Goal: Unclear

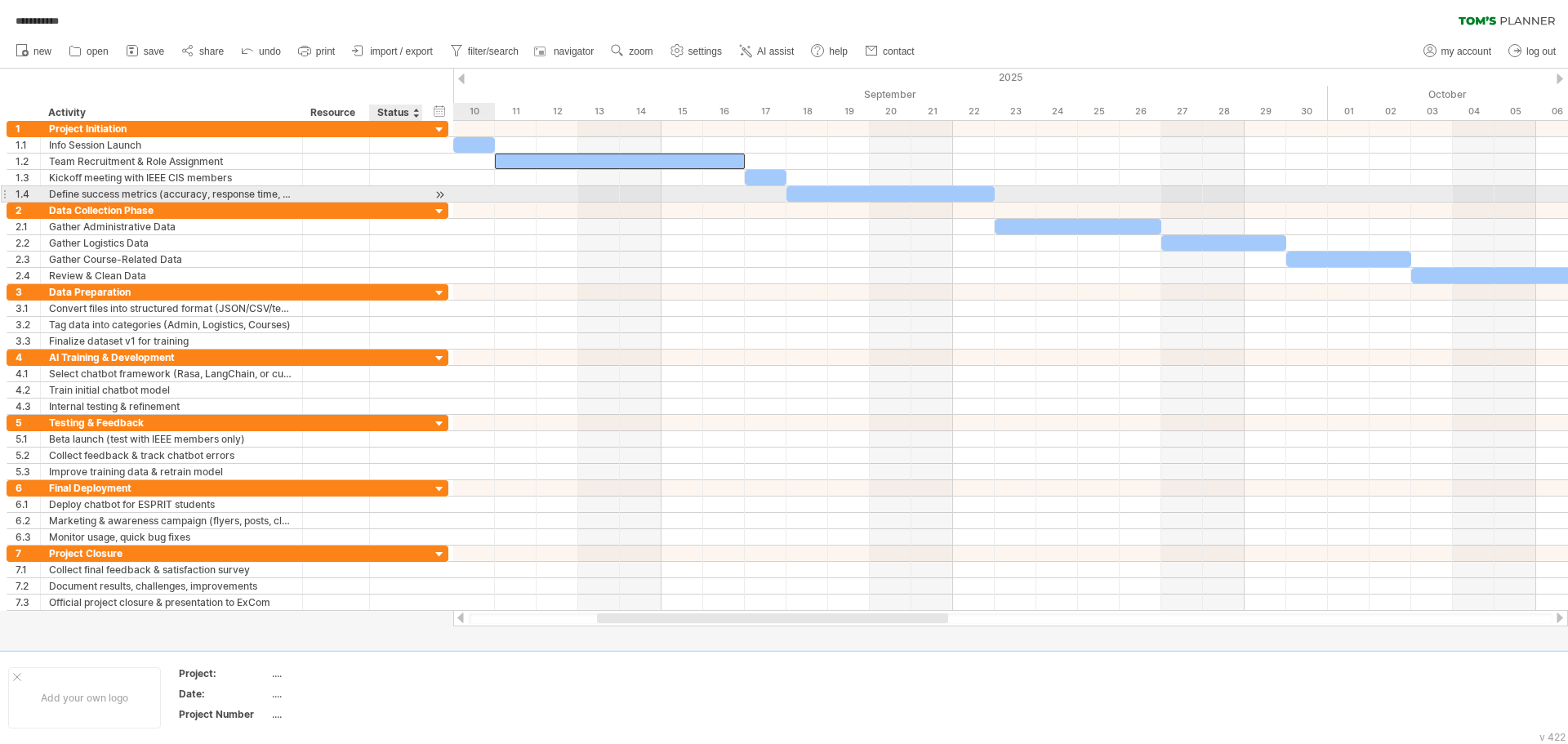
click at [437, 192] on div at bounding box center [439, 195] width 15 height 17
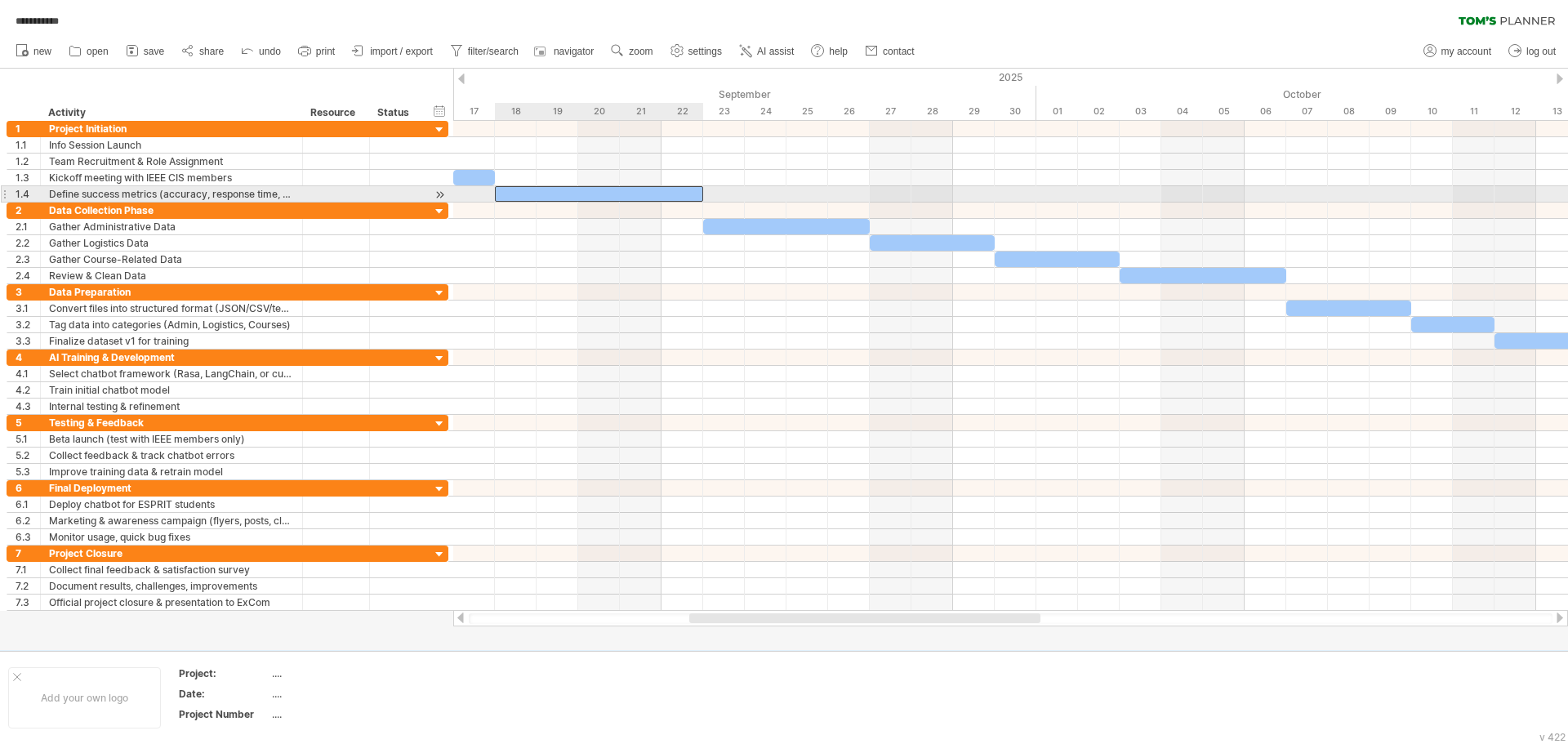
click at [688, 193] on div at bounding box center [599, 194] width 209 height 15
click at [699, 192] on div at bounding box center [599, 194] width 209 height 15
click at [510, 192] on div at bounding box center [599, 194] width 209 height 15
click at [693, 191] on div at bounding box center [599, 194] width 209 height 15
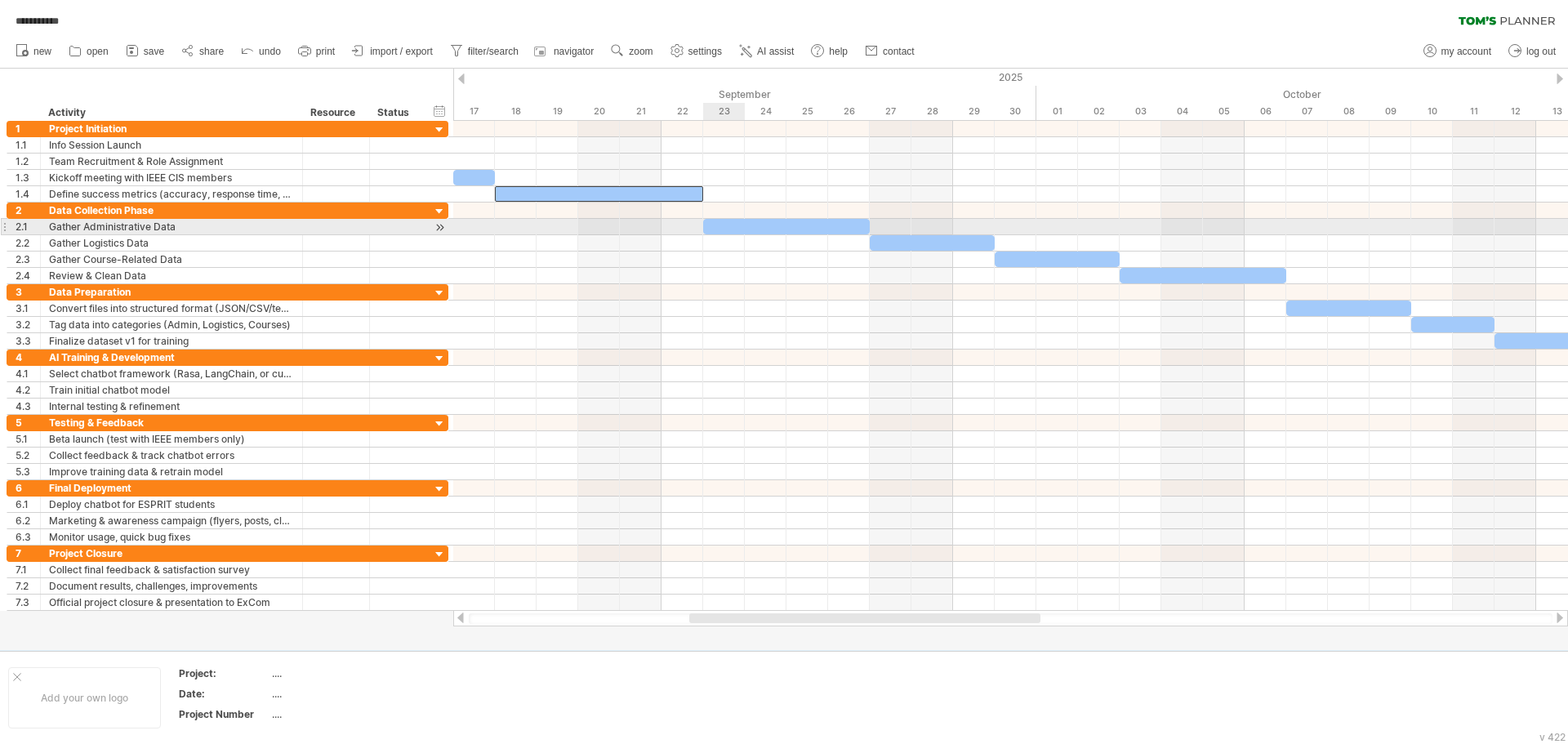
click at [740, 229] on div at bounding box center [787, 227] width 167 height 15
click at [755, 227] on div at bounding box center [787, 227] width 167 height 15
click at [734, 228] on div at bounding box center [787, 227] width 167 height 15
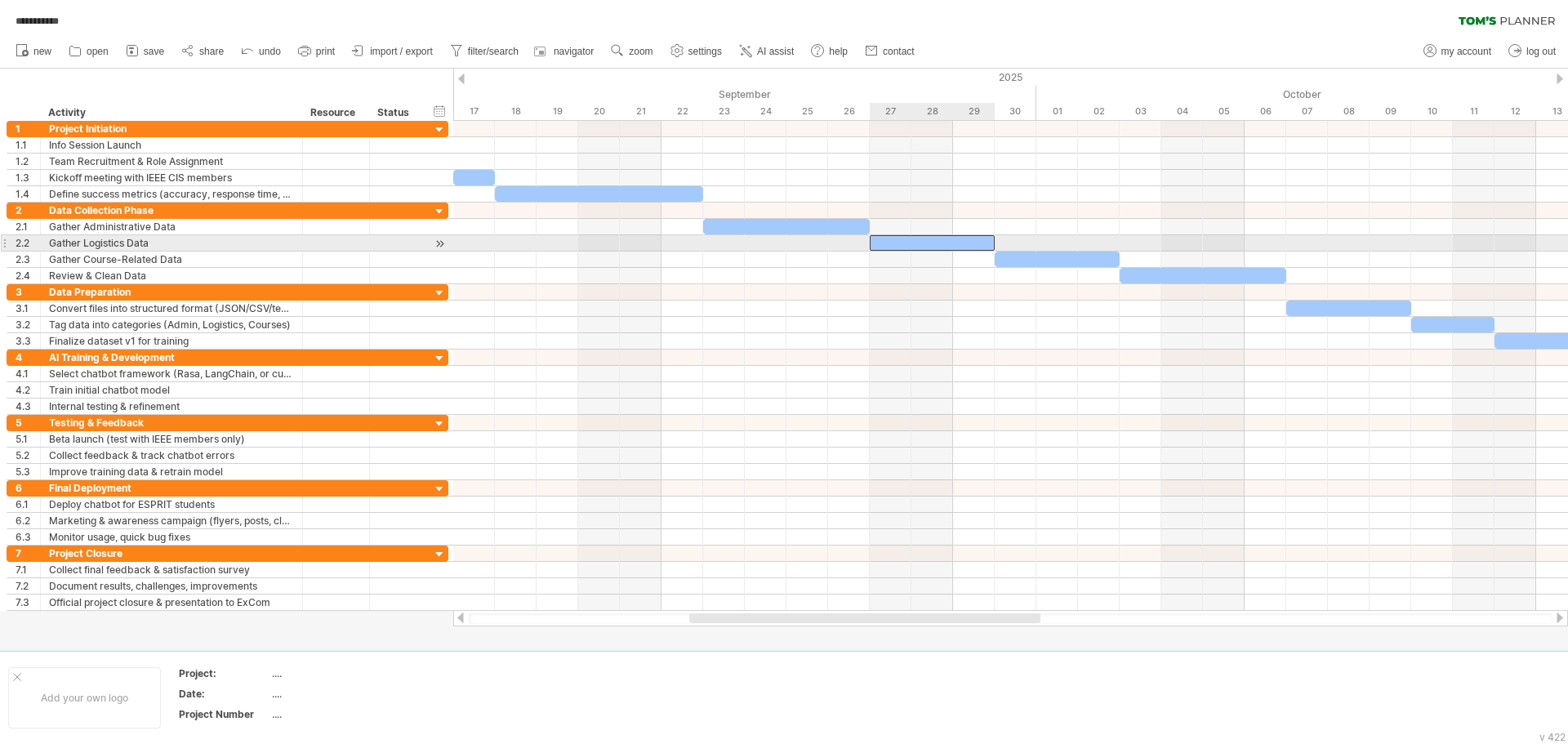
click at [935, 244] on div at bounding box center [932, 243] width 125 height 15
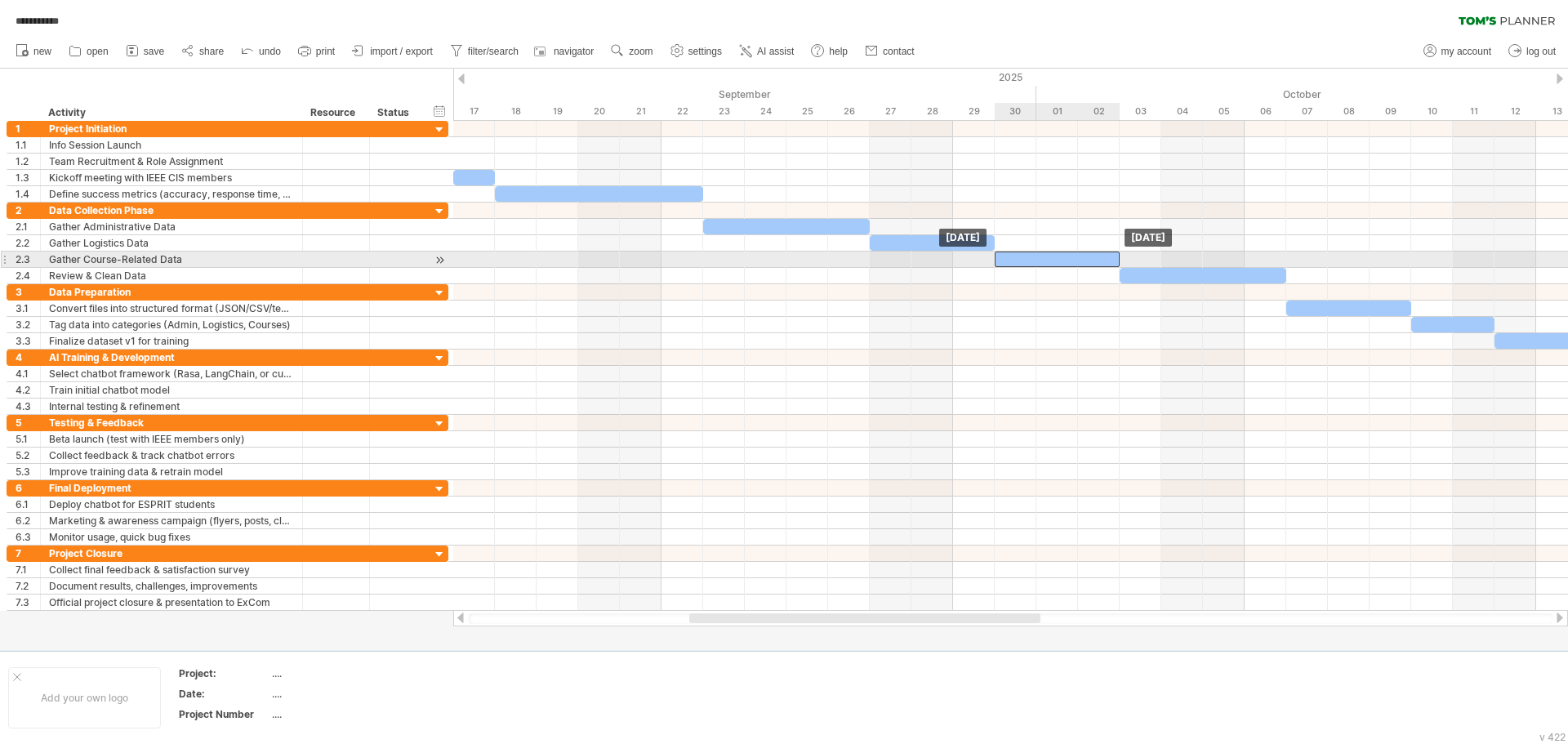
click at [1040, 257] on div at bounding box center [1058, 259] width 125 height 15
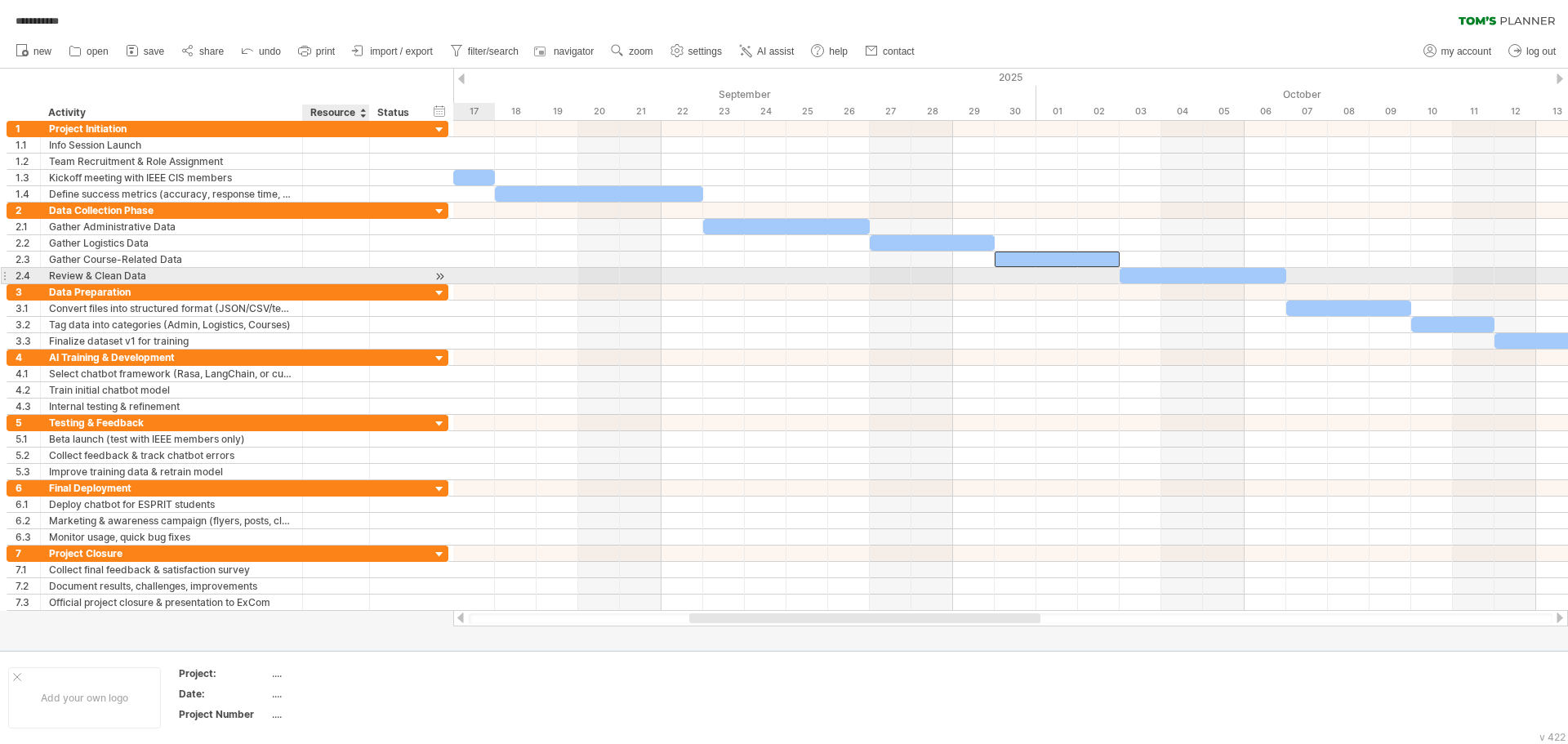
click at [368, 276] on div at bounding box center [368, 275] width 9 height 16
click at [443, 275] on div at bounding box center [439, 276] width 15 height 17
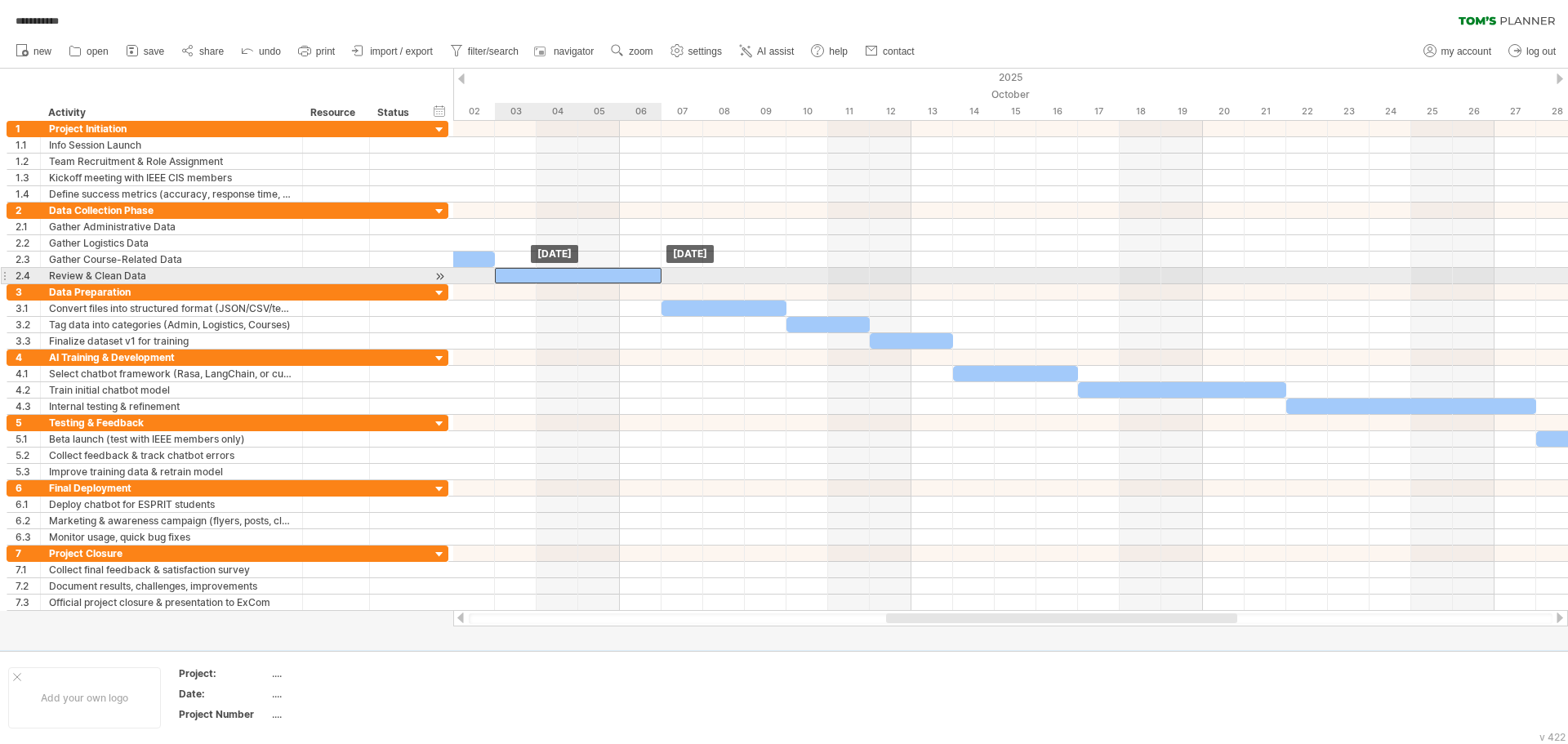
click at [507, 274] on div at bounding box center [578, 275] width 167 height 15
click at [516, 270] on div at bounding box center [578, 275] width 167 height 15
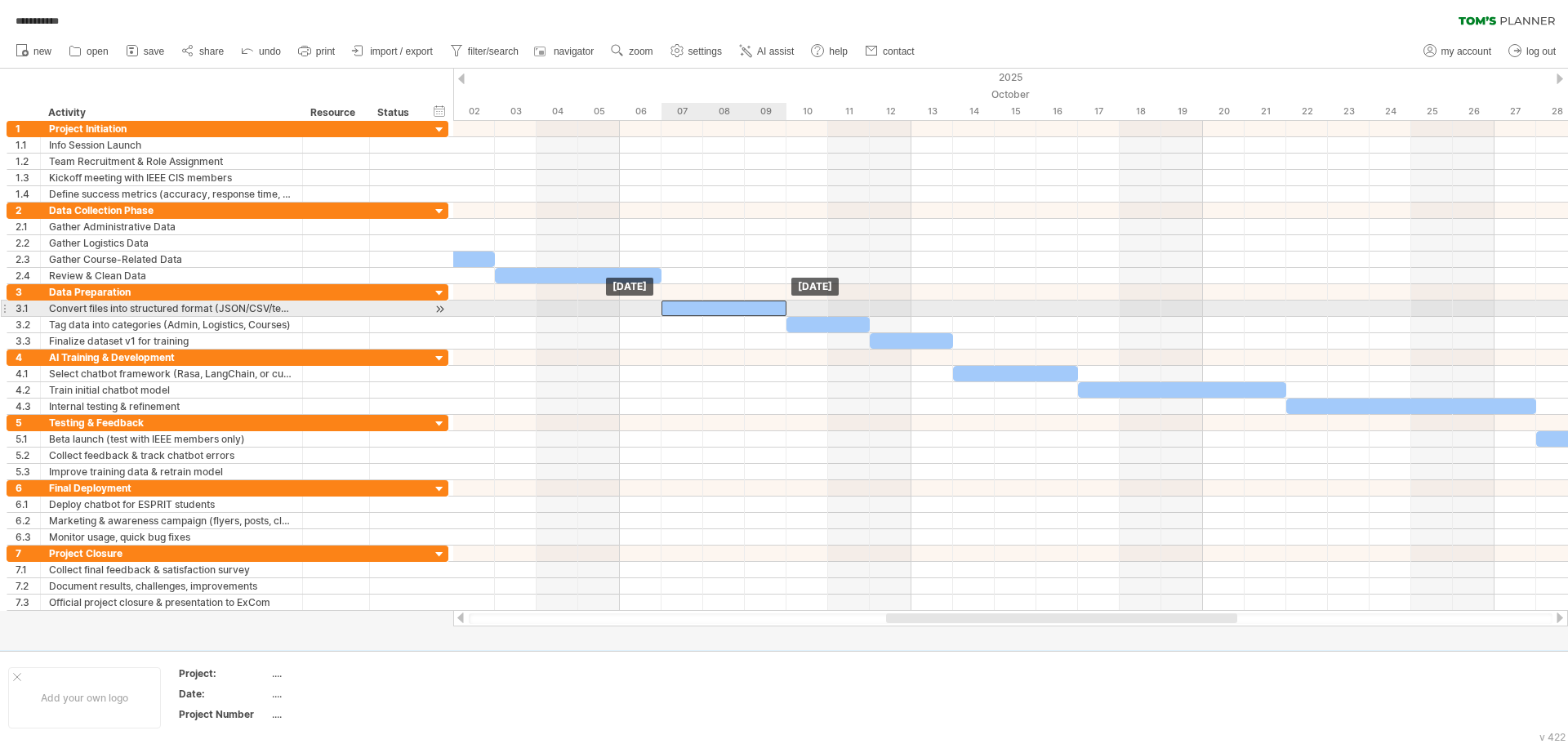
click at [686, 305] on div at bounding box center [724, 309] width 125 height 15
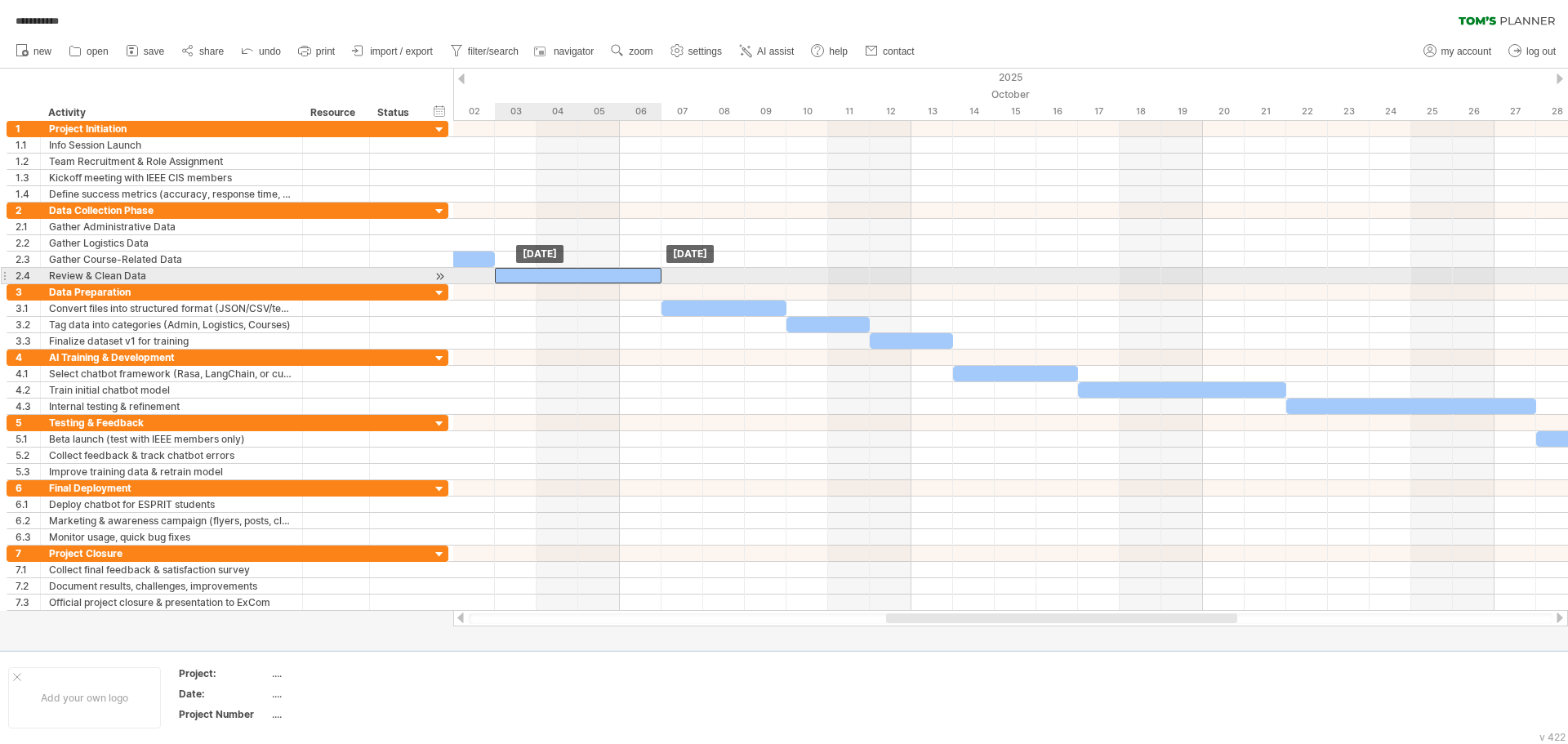
click at [622, 274] on div at bounding box center [578, 275] width 167 height 15
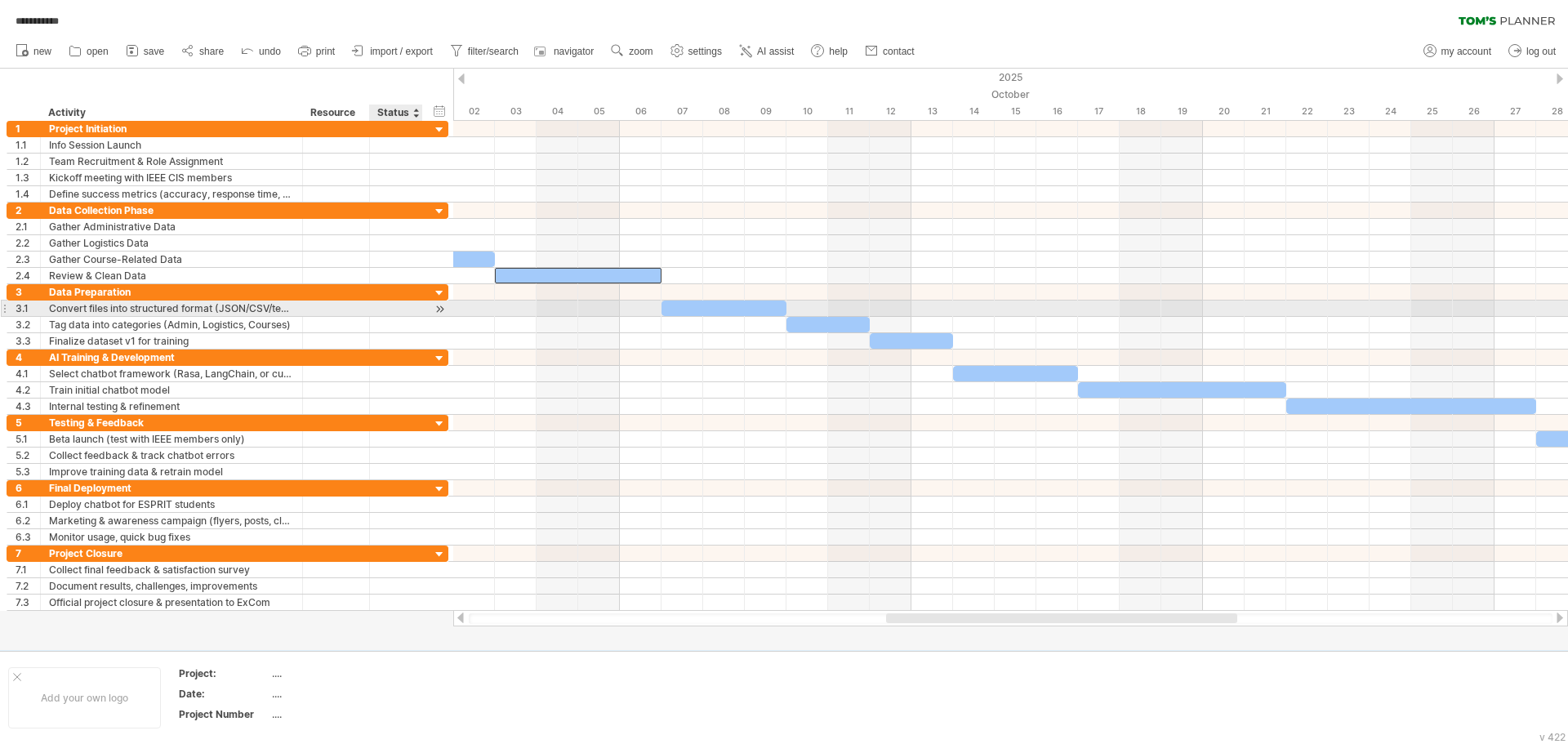
click at [439, 309] on div at bounding box center [439, 310] width 15 height 17
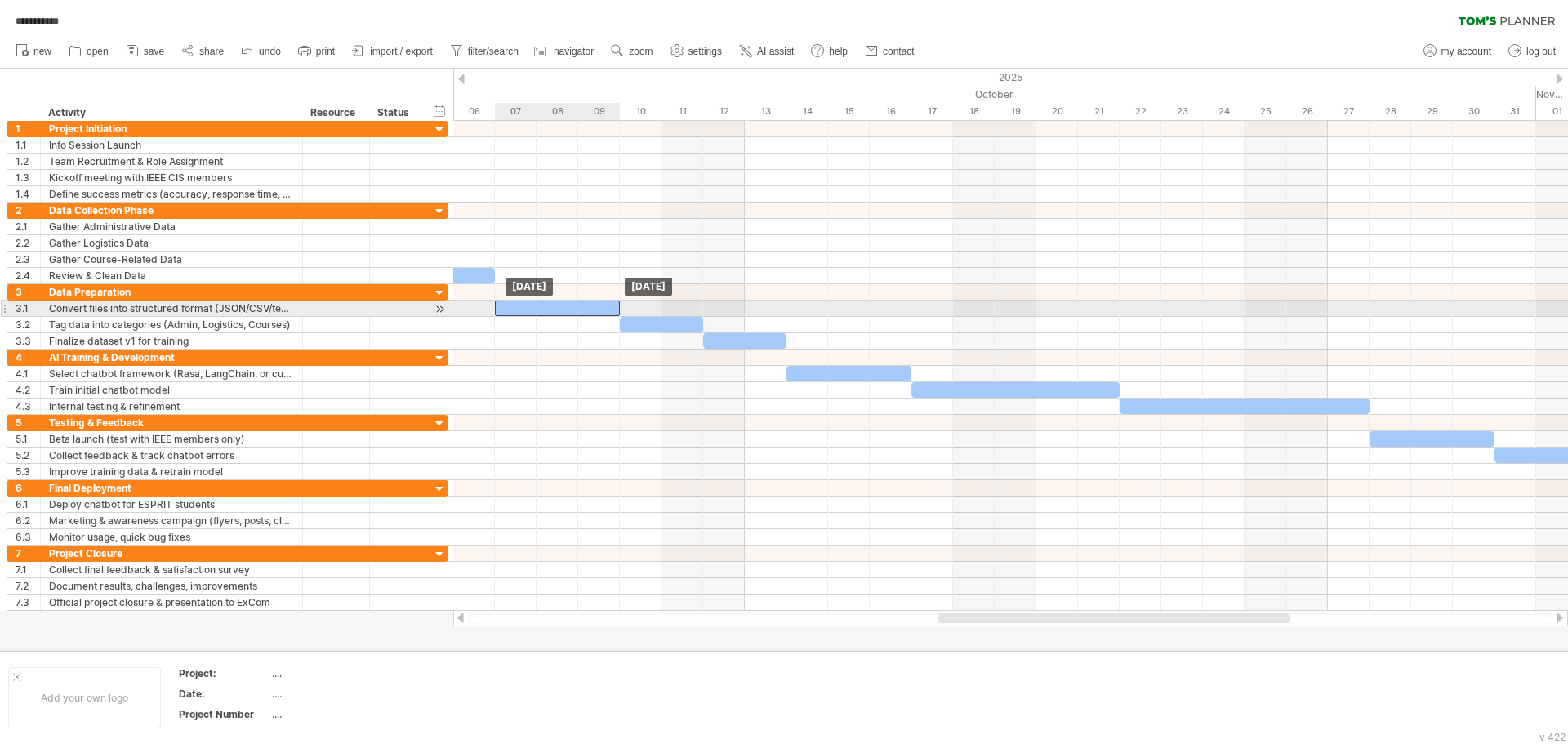
click at [585, 302] on div at bounding box center [557, 309] width 125 height 15
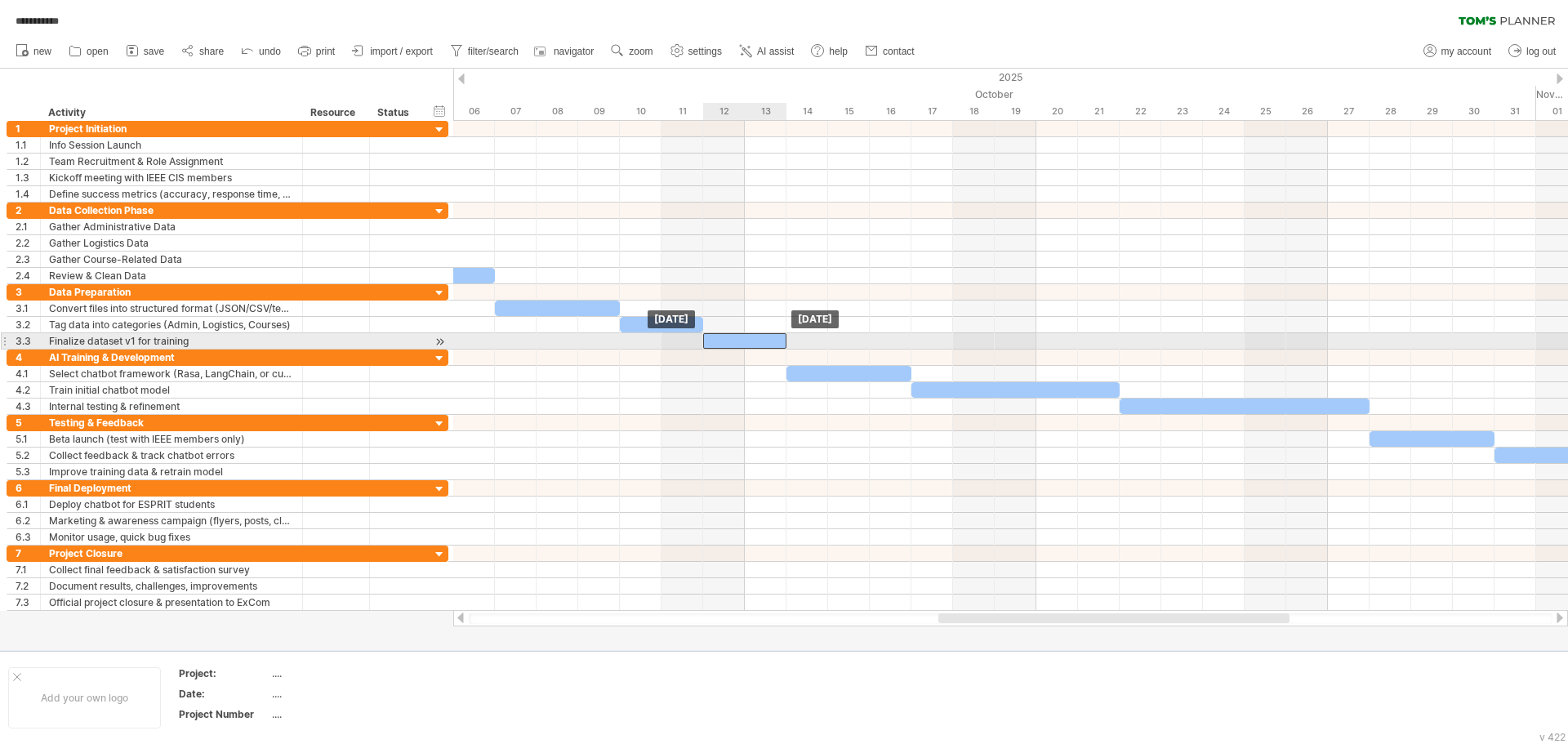
click at [732, 340] on div at bounding box center [745, 341] width 83 height 15
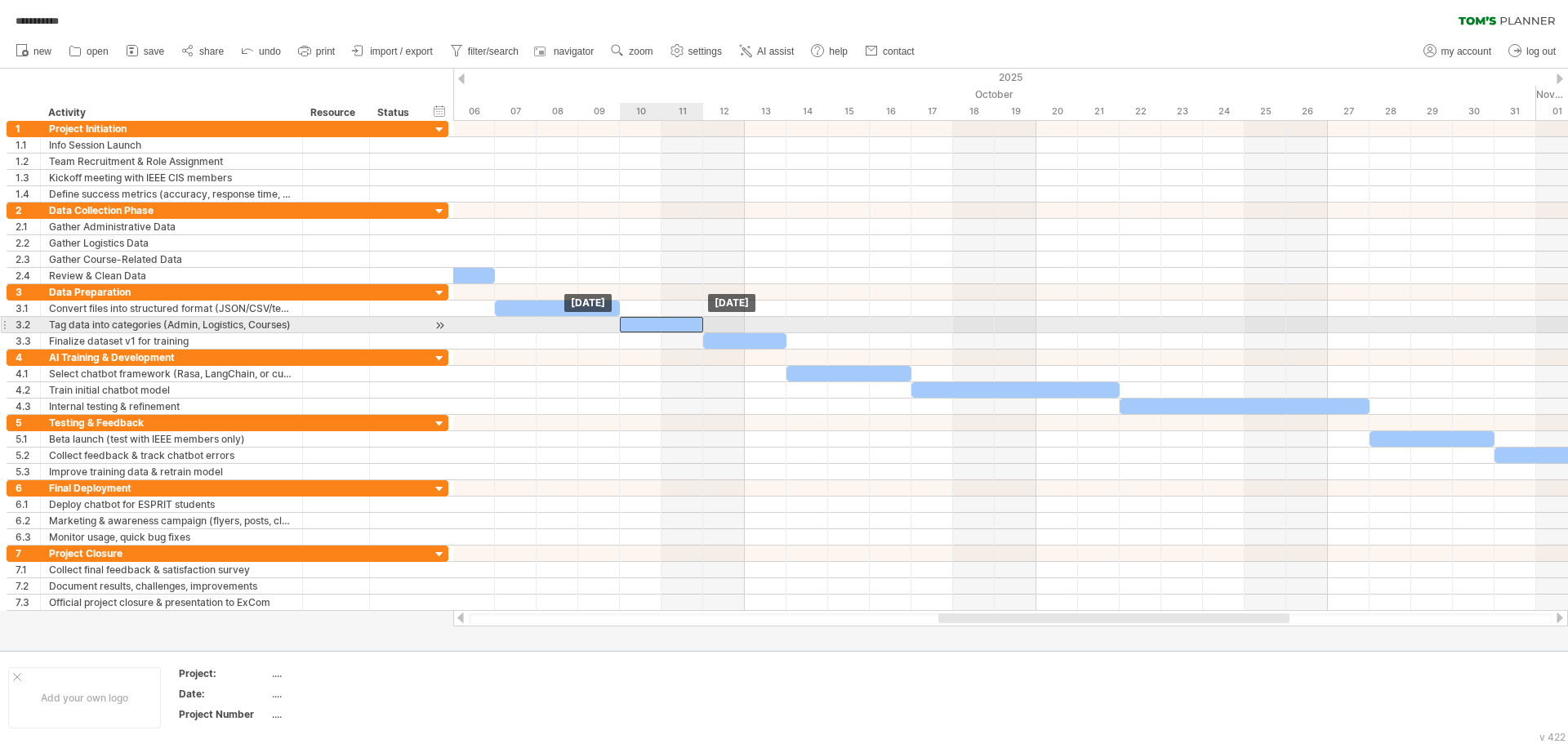
click at [664, 325] on div at bounding box center [661, 325] width 83 height 15
click at [656, 325] on div at bounding box center [661, 325] width 83 height 15
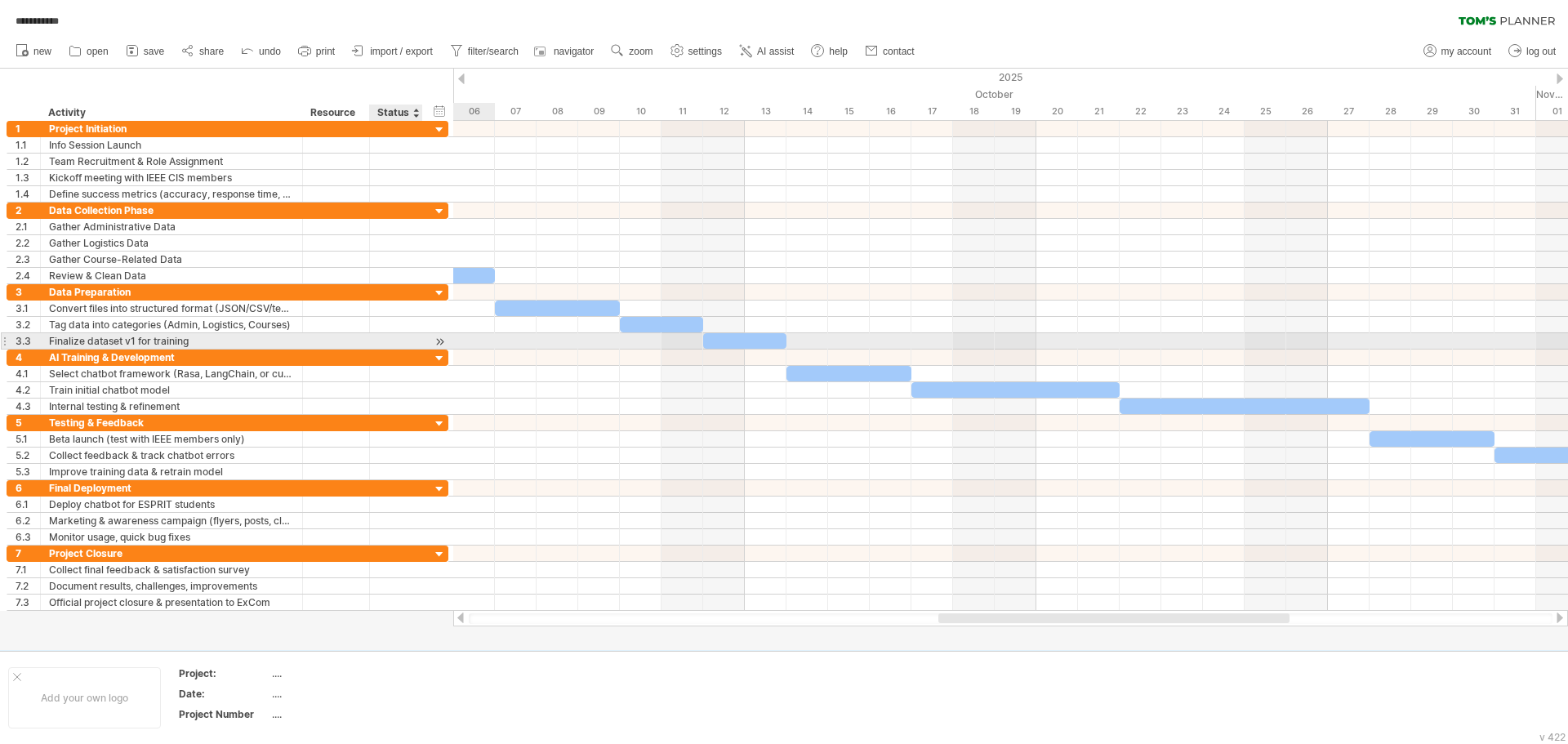
click at [445, 343] on div at bounding box center [439, 342] width 15 height 17
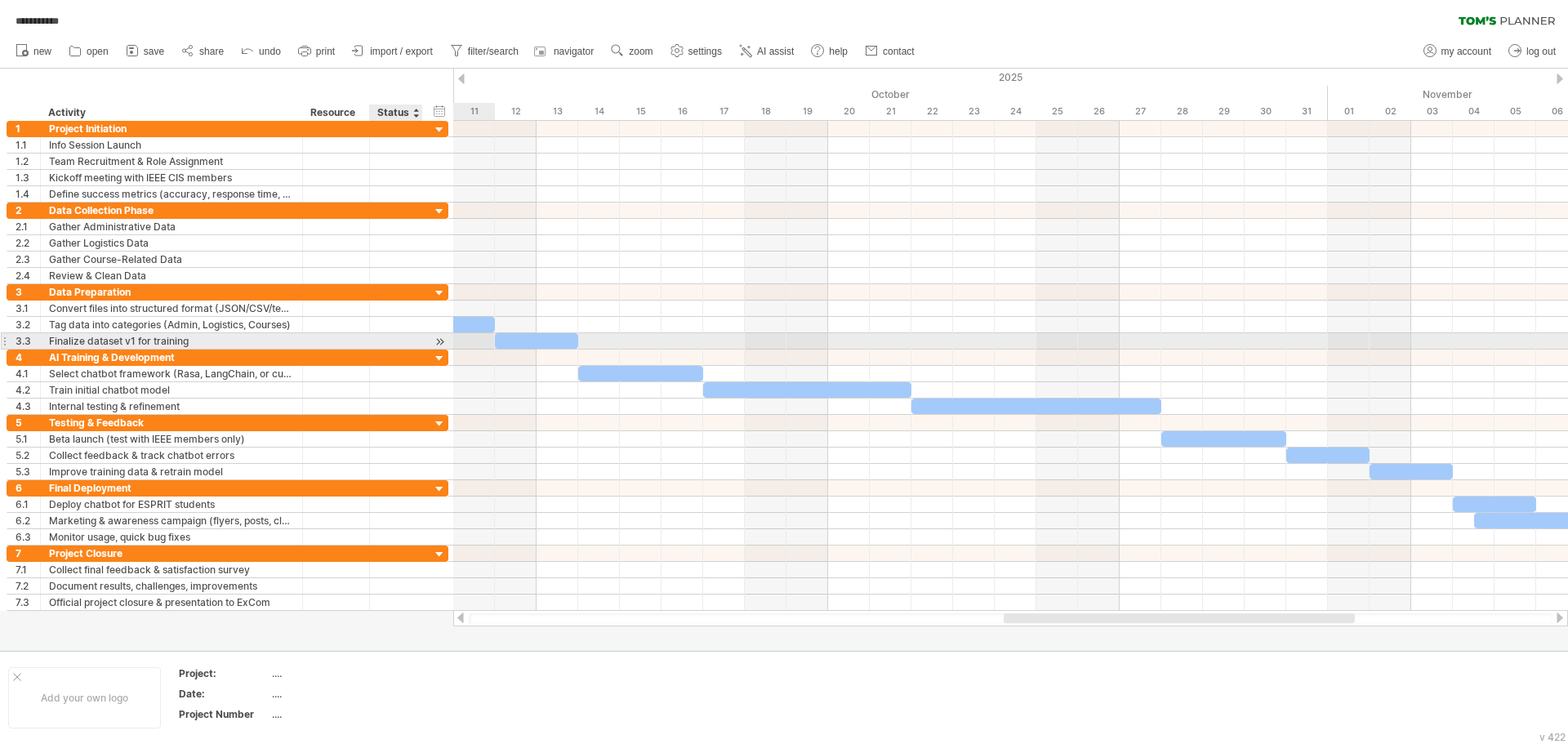
click at [443, 341] on div at bounding box center [439, 342] width 15 height 17
click at [498, 339] on div at bounding box center [536, 341] width 83 height 15
click at [525, 339] on div at bounding box center [536, 341] width 83 height 15
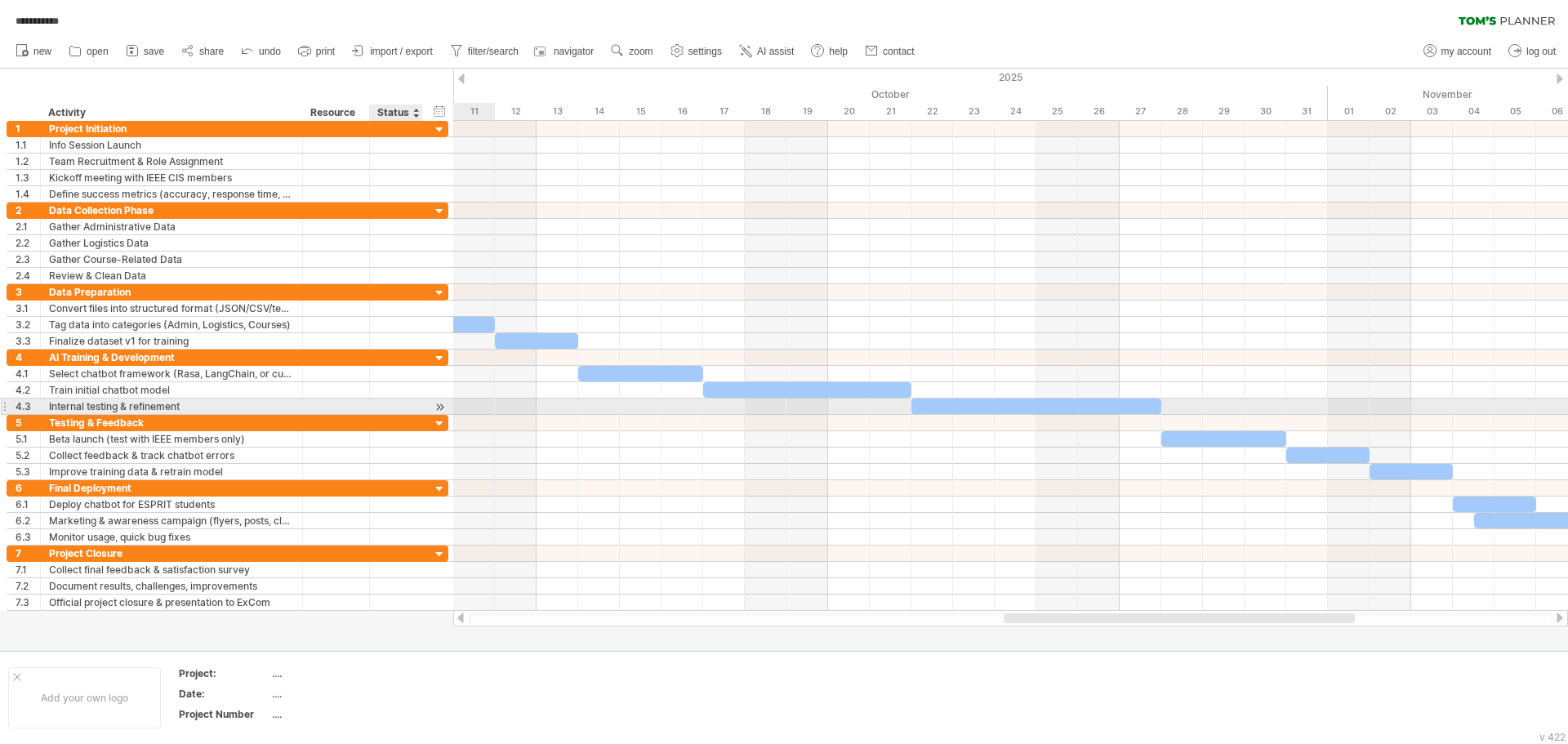
click at [440, 407] on div at bounding box center [439, 407] width 15 height 17
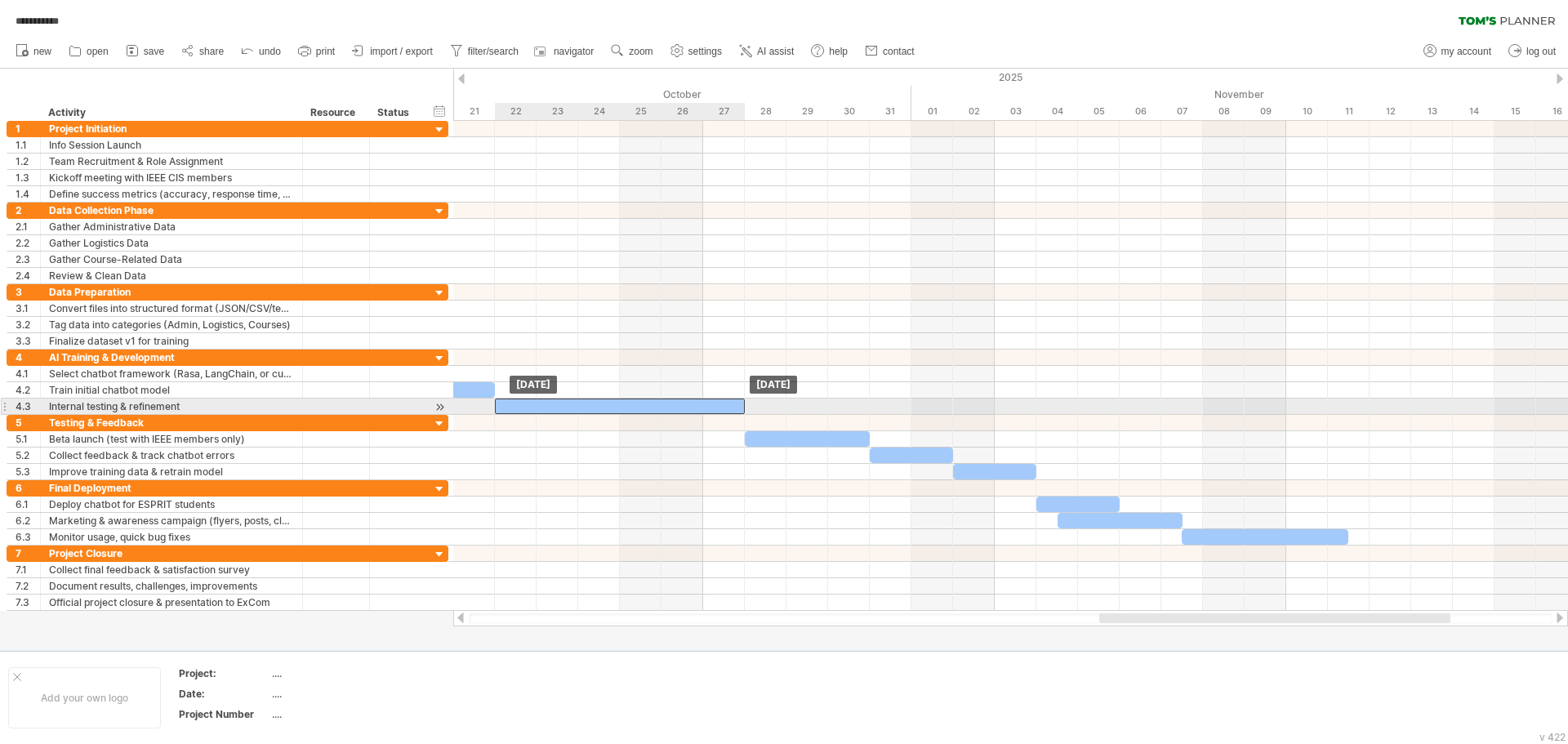
click at [517, 404] on div at bounding box center [620, 406] width 250 height 15
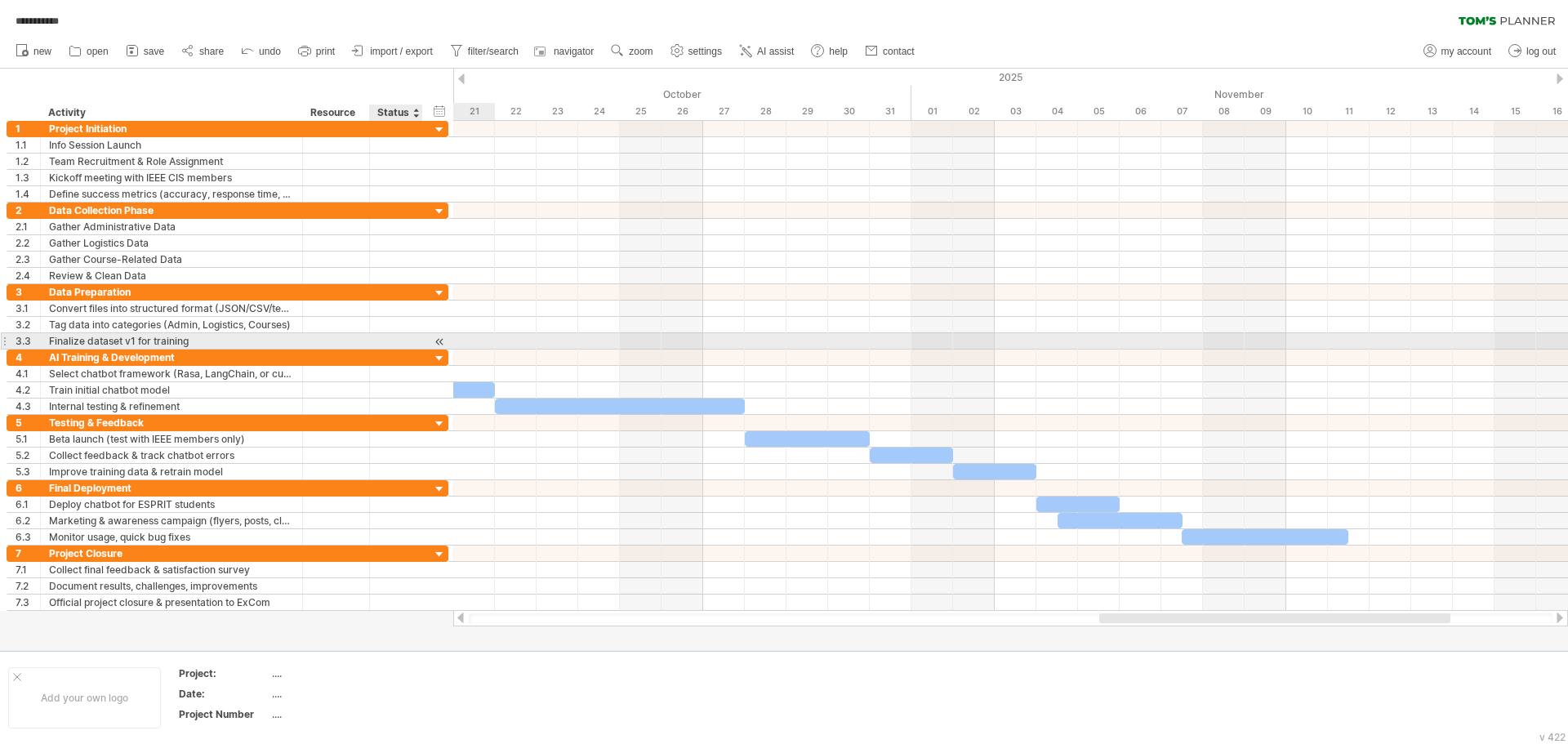
click at [443, 340] on div at bounding box center [439, 342] width 15 height 17
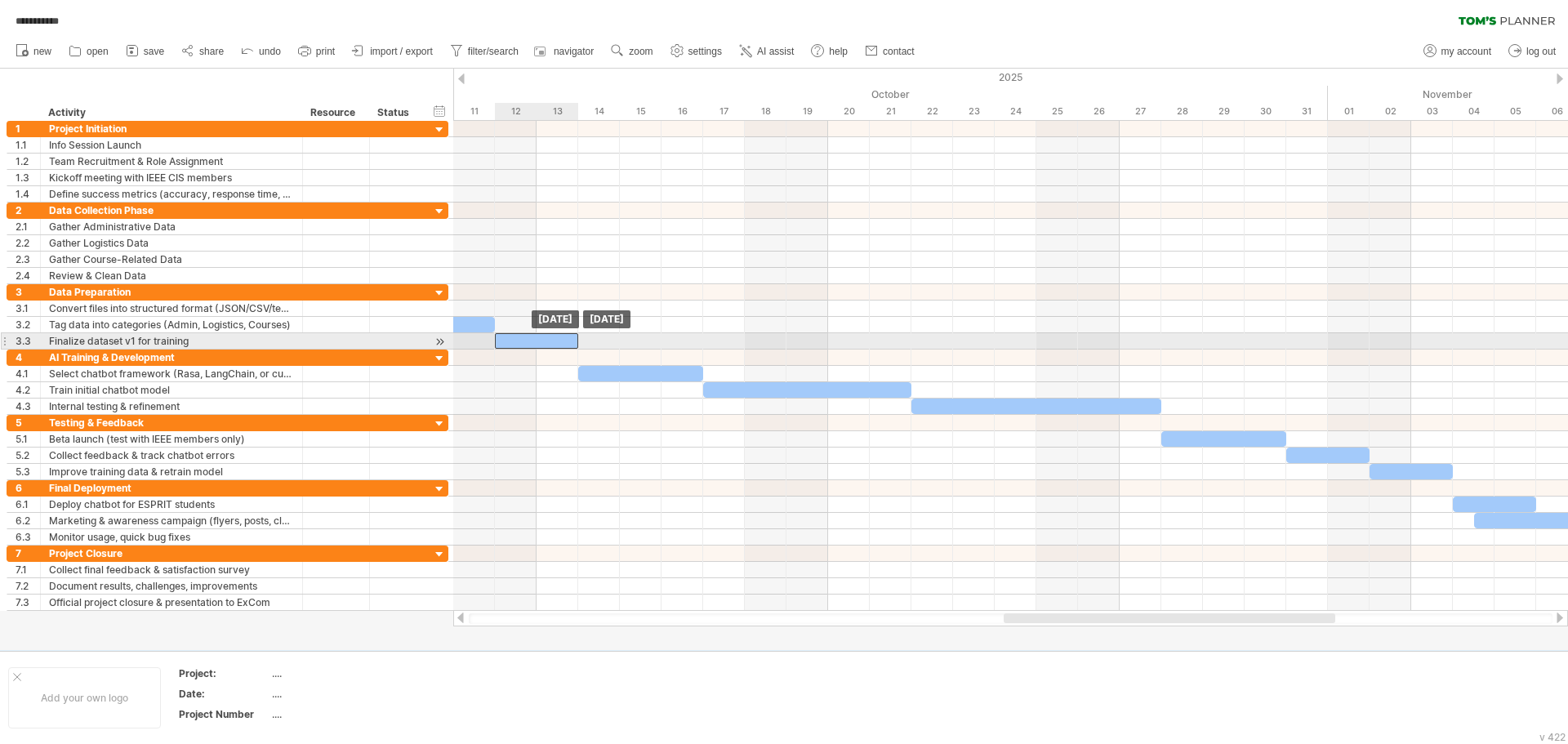
click at [514, 335] on div at bounding box center [536, 341] width 83 height 15
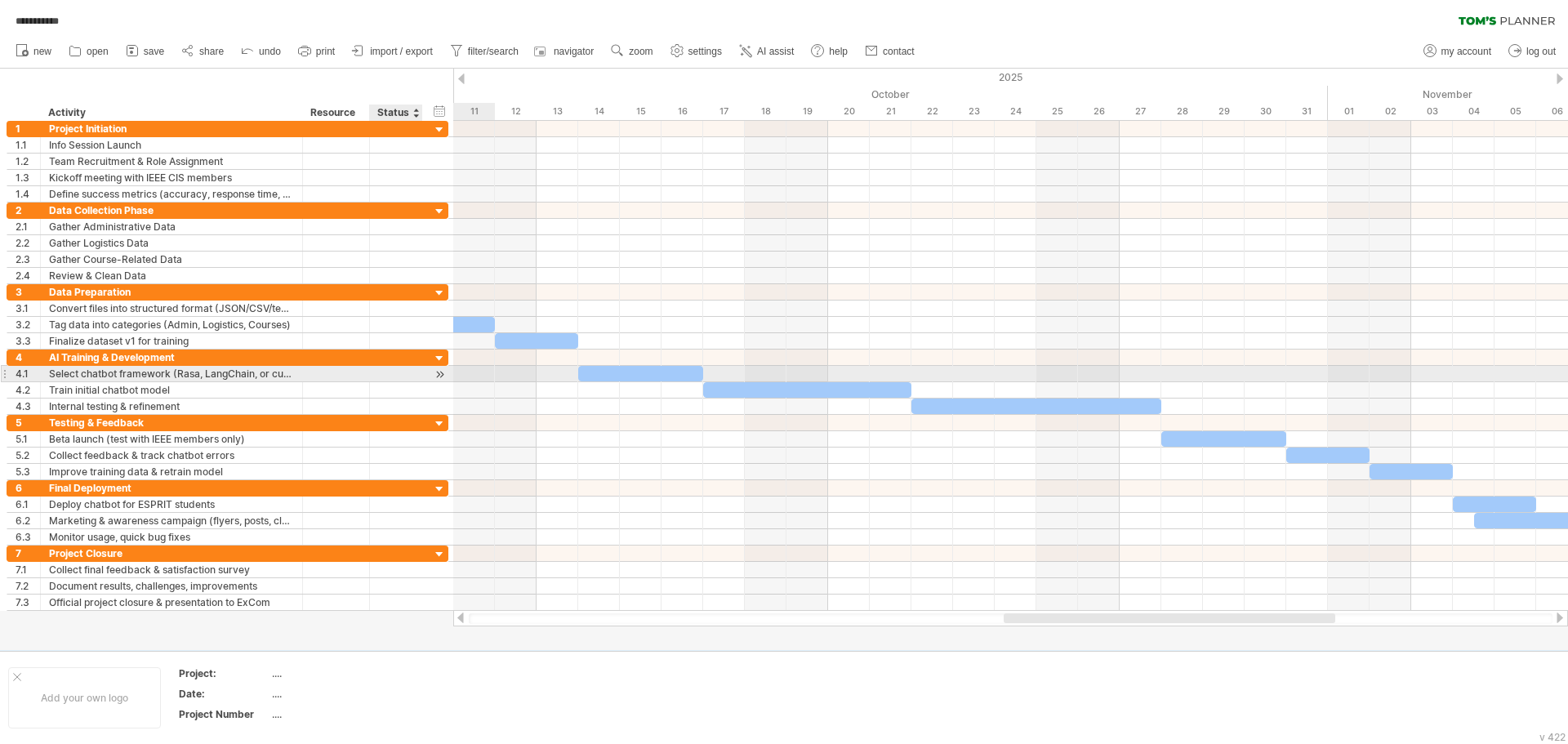
click at [434, 372] on div at bounding box center [439, 375] width 15 height 17
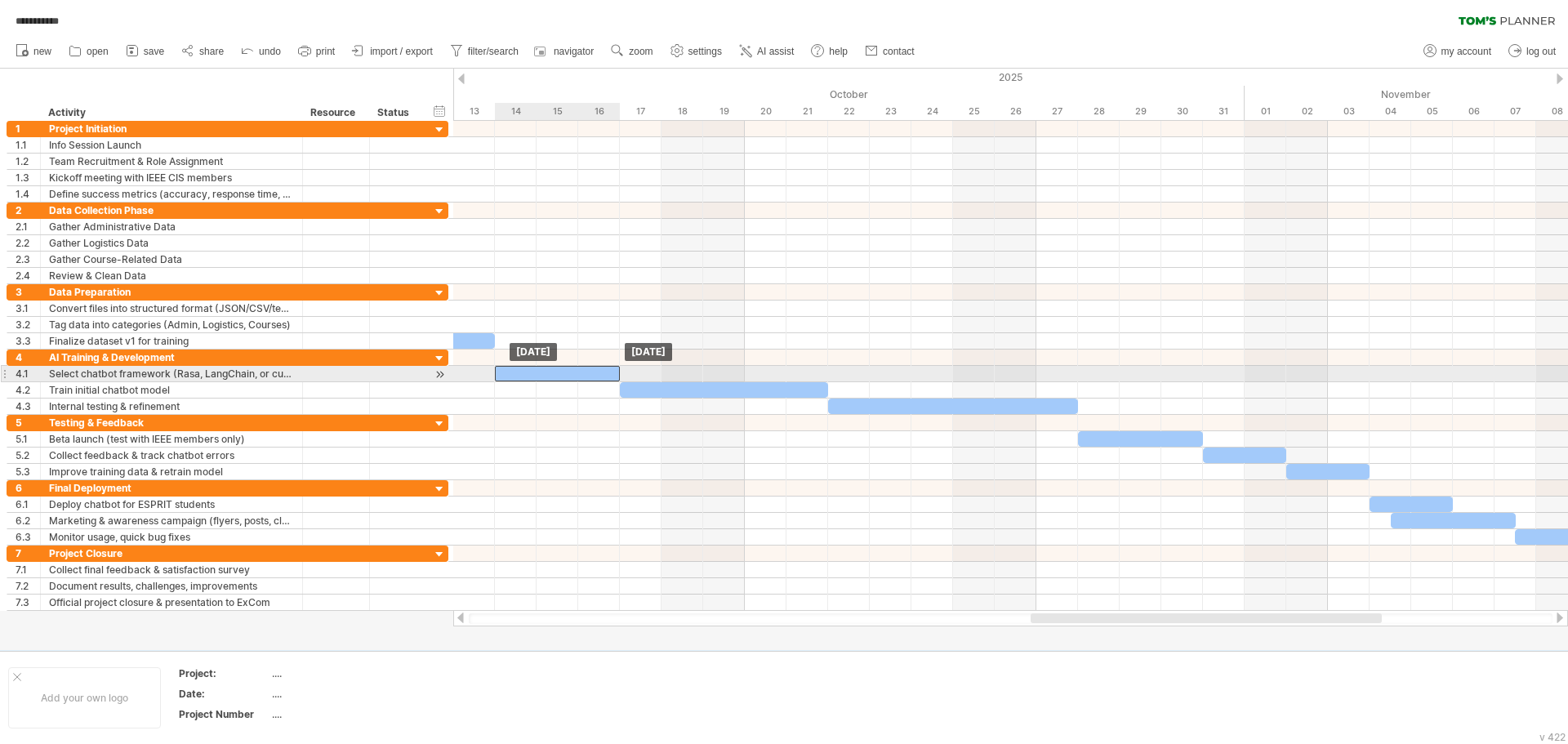
click at [511, 373] on div at bounding box center [557, 374] width 125 height 15
click at [437, 372] on div at bounding box center [439, 375] width 15 height 17
click at [510, 373] on div at bounding box center [557, 374] width 125 height 15
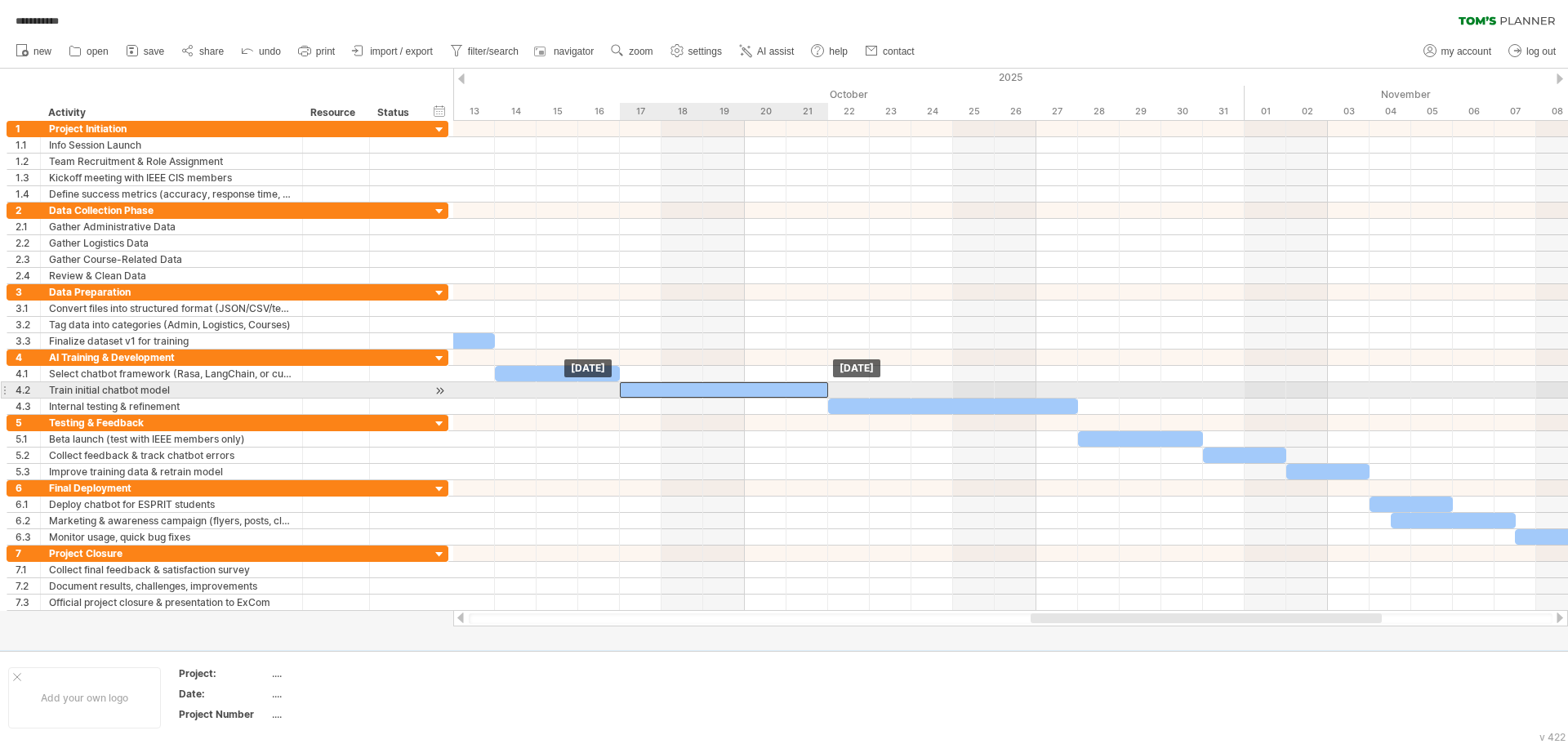
click at [667, 391] on div at bounding box center [724, 390] width 209 height 15
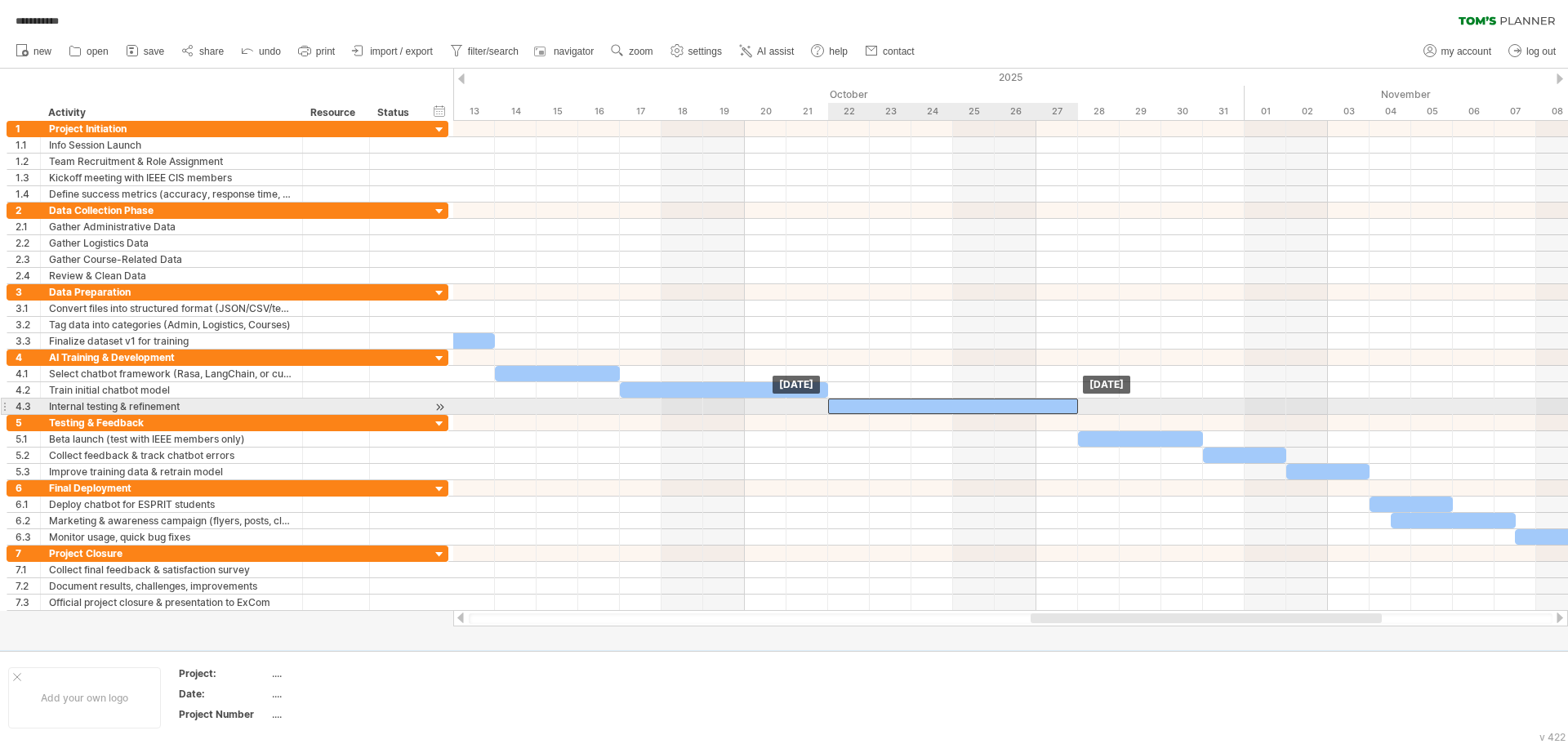
click at [864, 412] on div at bounding box center [953, 406] width 250 height 15
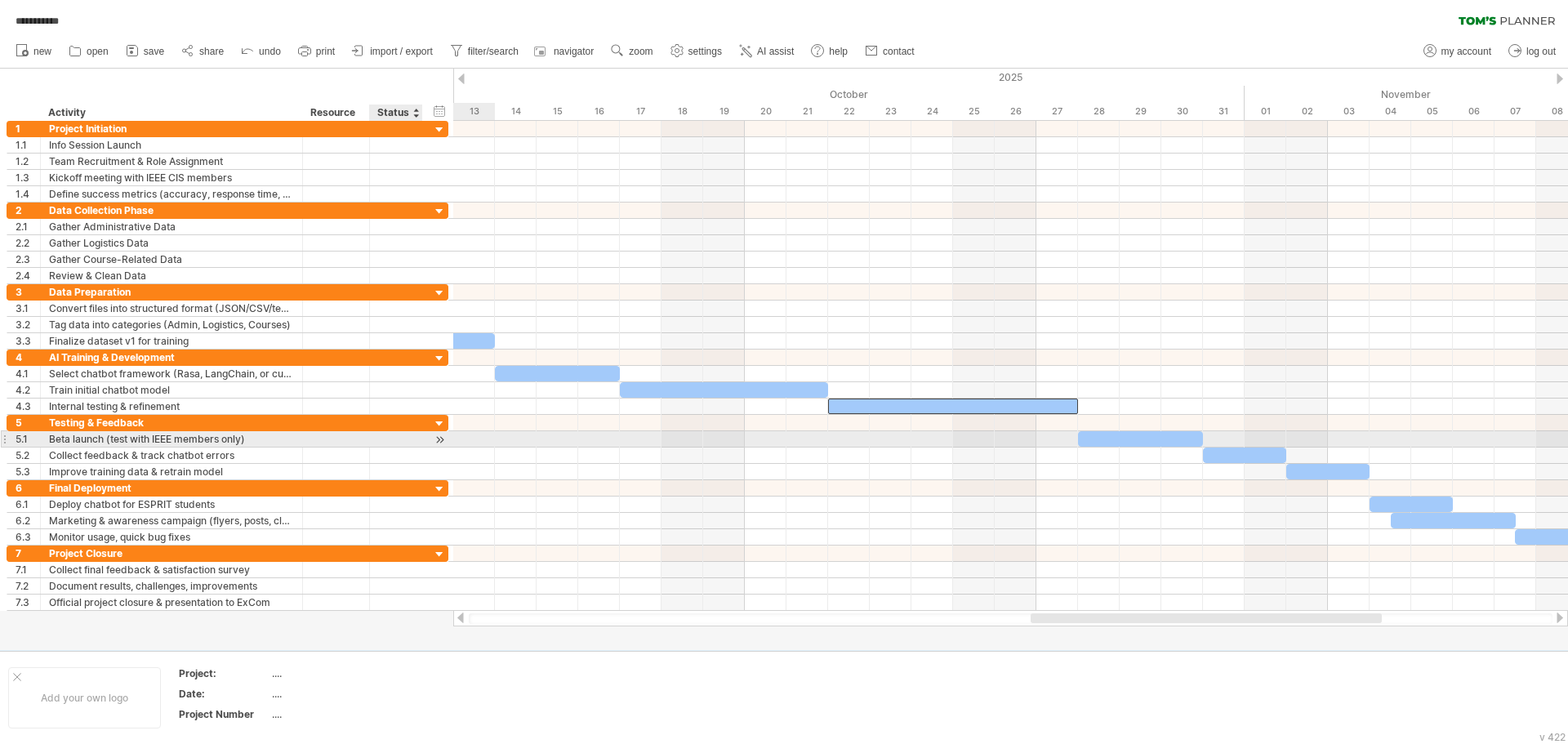
click at [439, 436] on div at bounding box center [439, 440] width 15 height 17
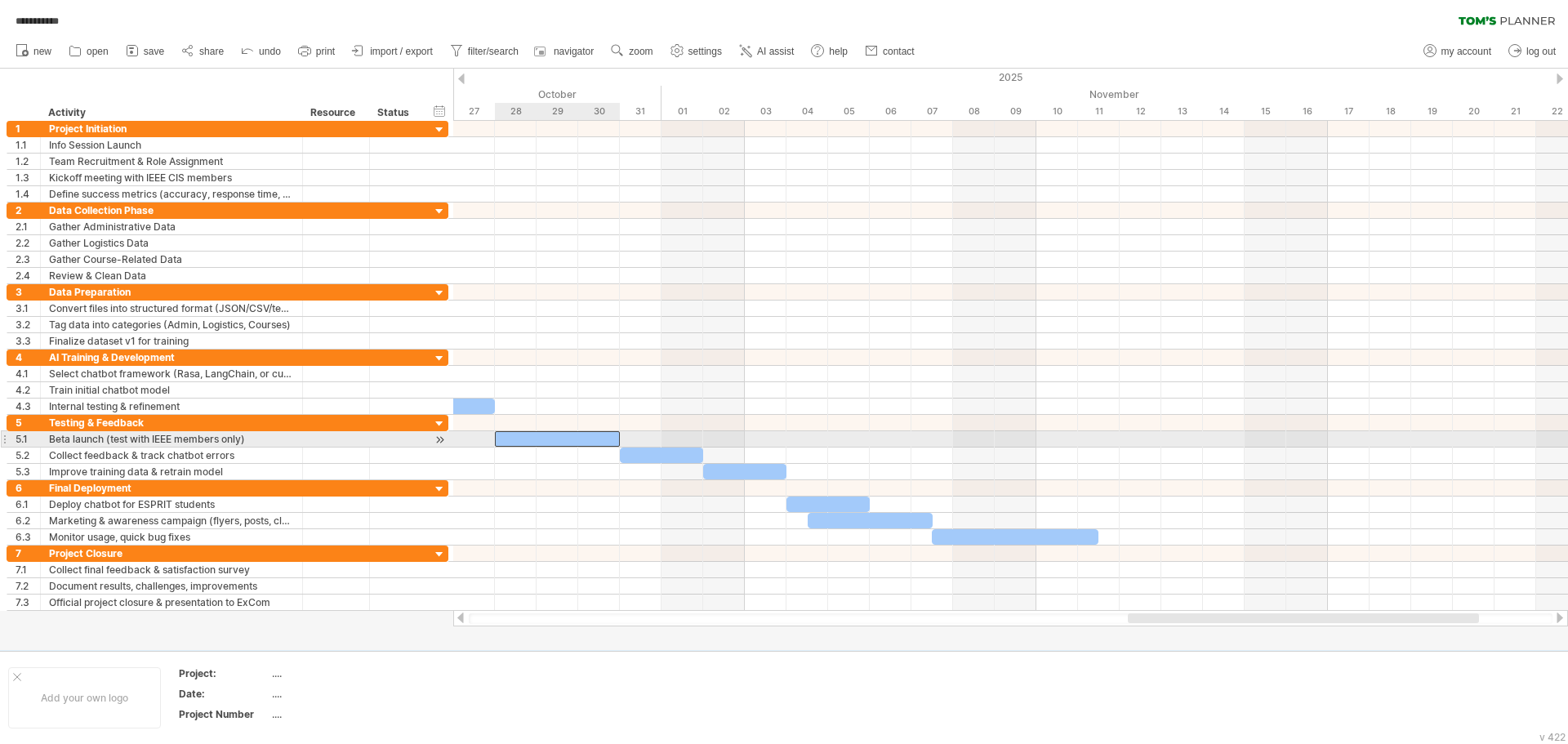
click at [518, 439] on div at bounding box center [557, 439] width 125 height 15
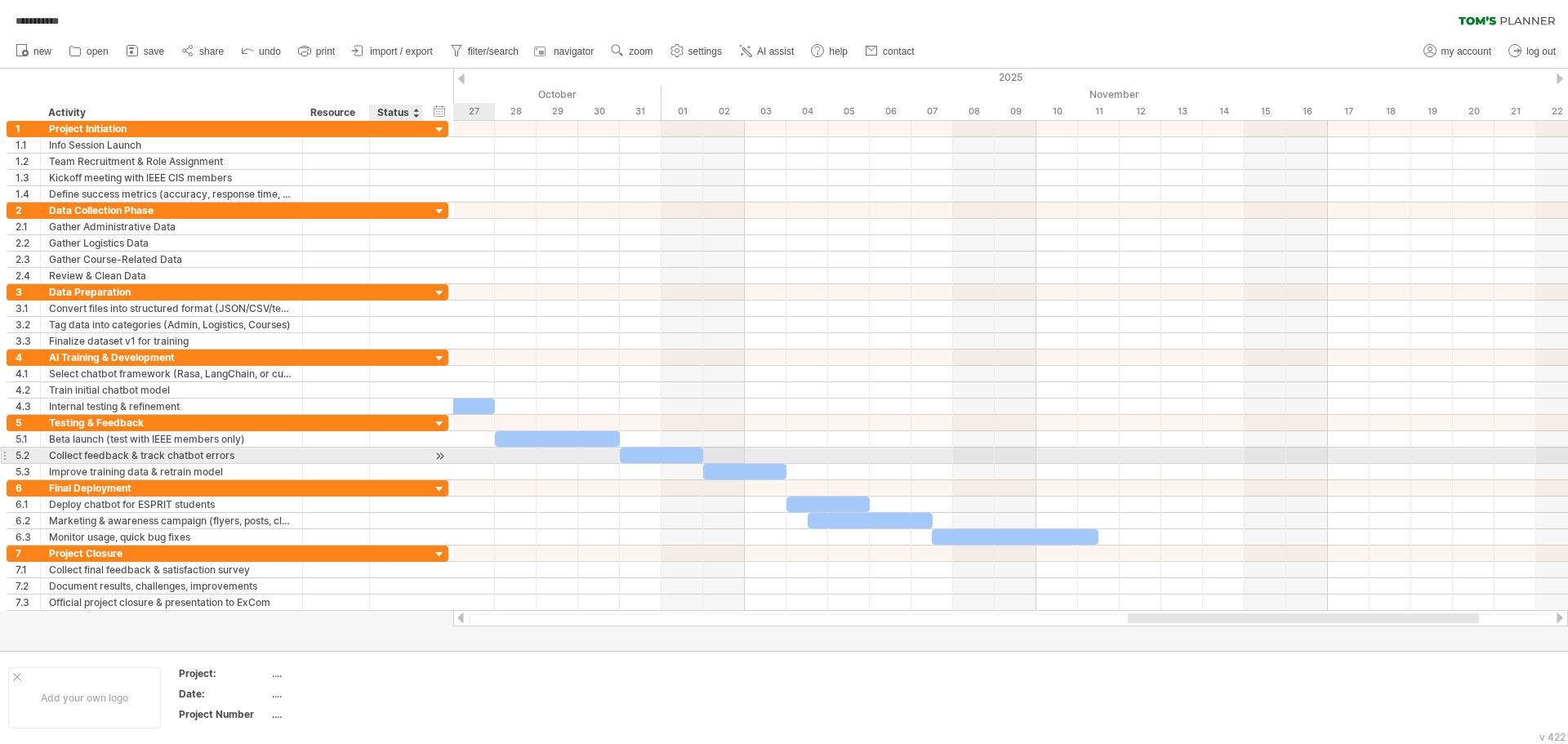
click at [440, 452] on div at bounding box center [439, 457] width 15 height 17
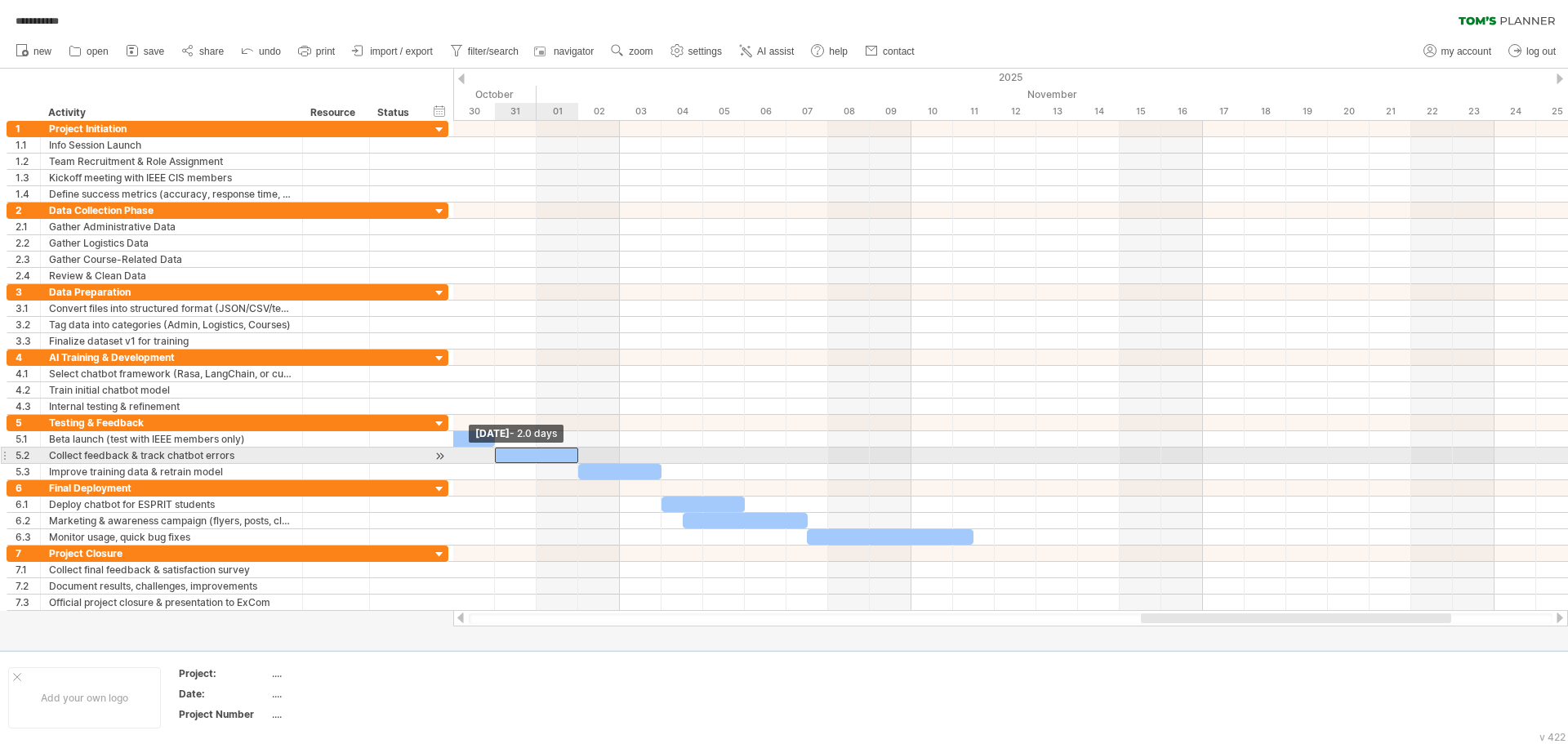
click at [494, 454] on span at bounding box center [495, 456] width 7 height 15
click at [514, 454] on div at bounding box center [536, 456] width 83 height 15
click at [532, 450] on div at bounding box center [536, 456] width 83 height 15
